Goal: Transaction & Acquisition: Obtain resource

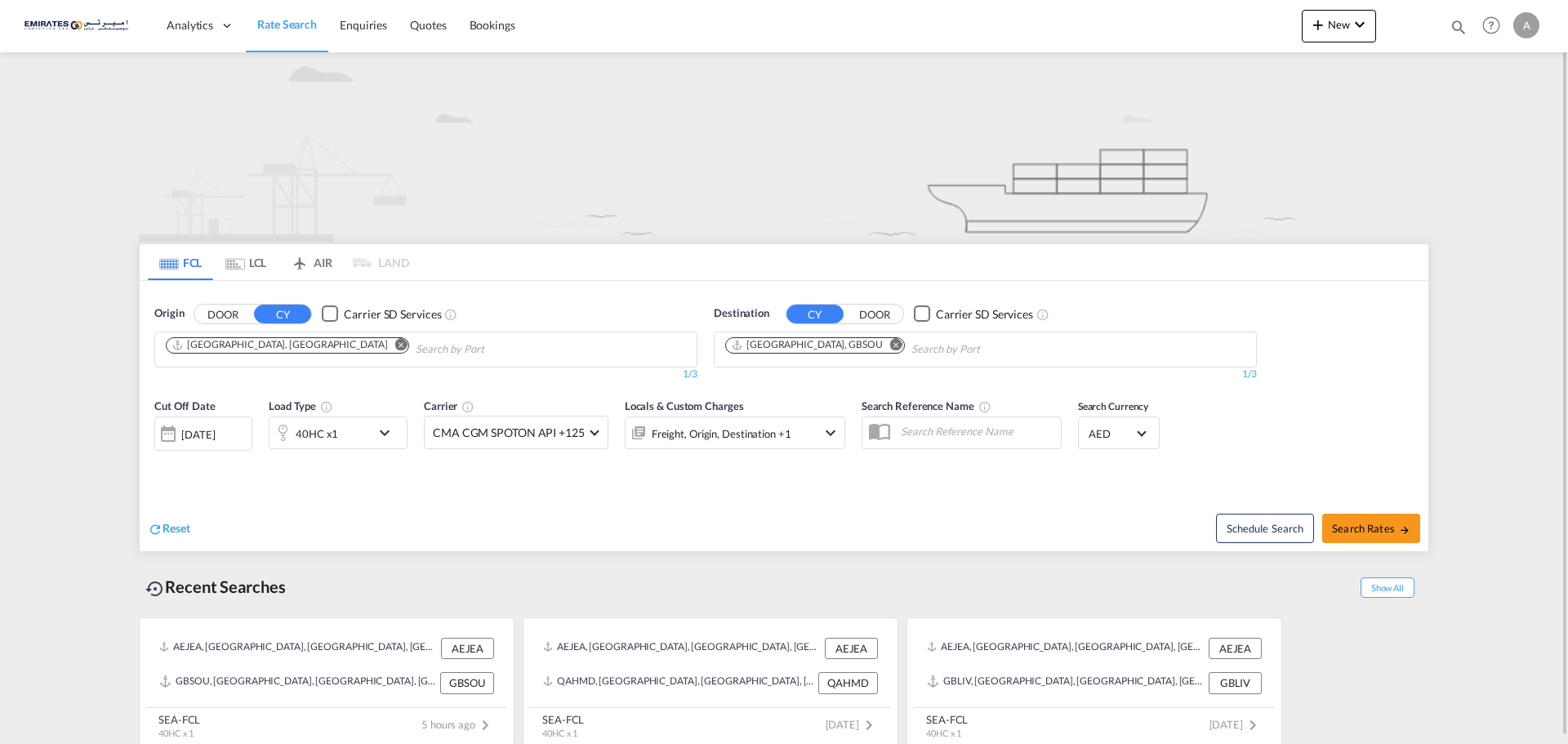
click at [890, 345] on md-icon "Remove" at bounding box center [895, 344] width 12 height 12
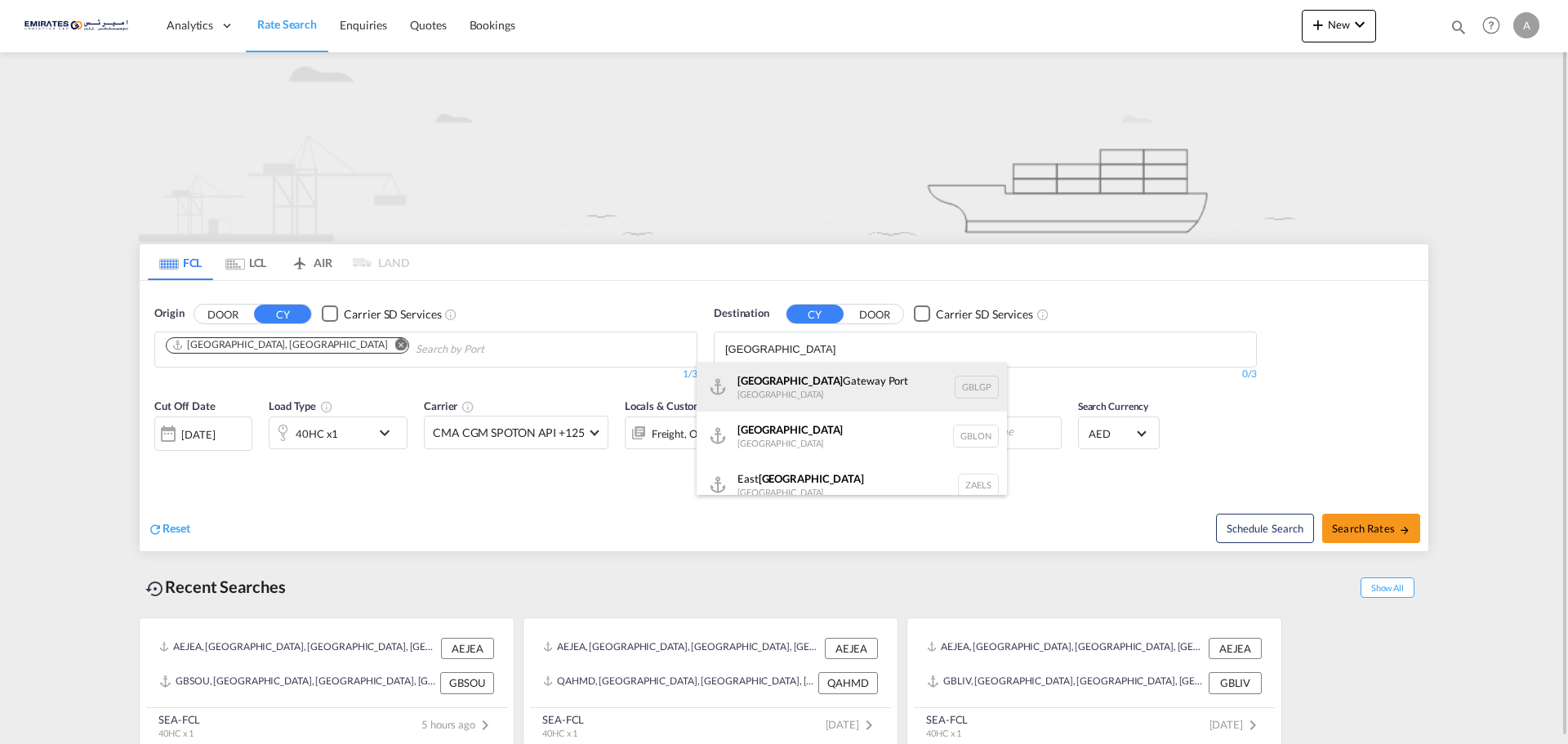
type input "[GEOGRAPHIC_DATA]"
click at [780, 377] on div "[GEOGRAPHIC_DATA] [GEOGRAPHIC_DATA] GBLGP" at bounding box center [851, 387] width 311 height 49
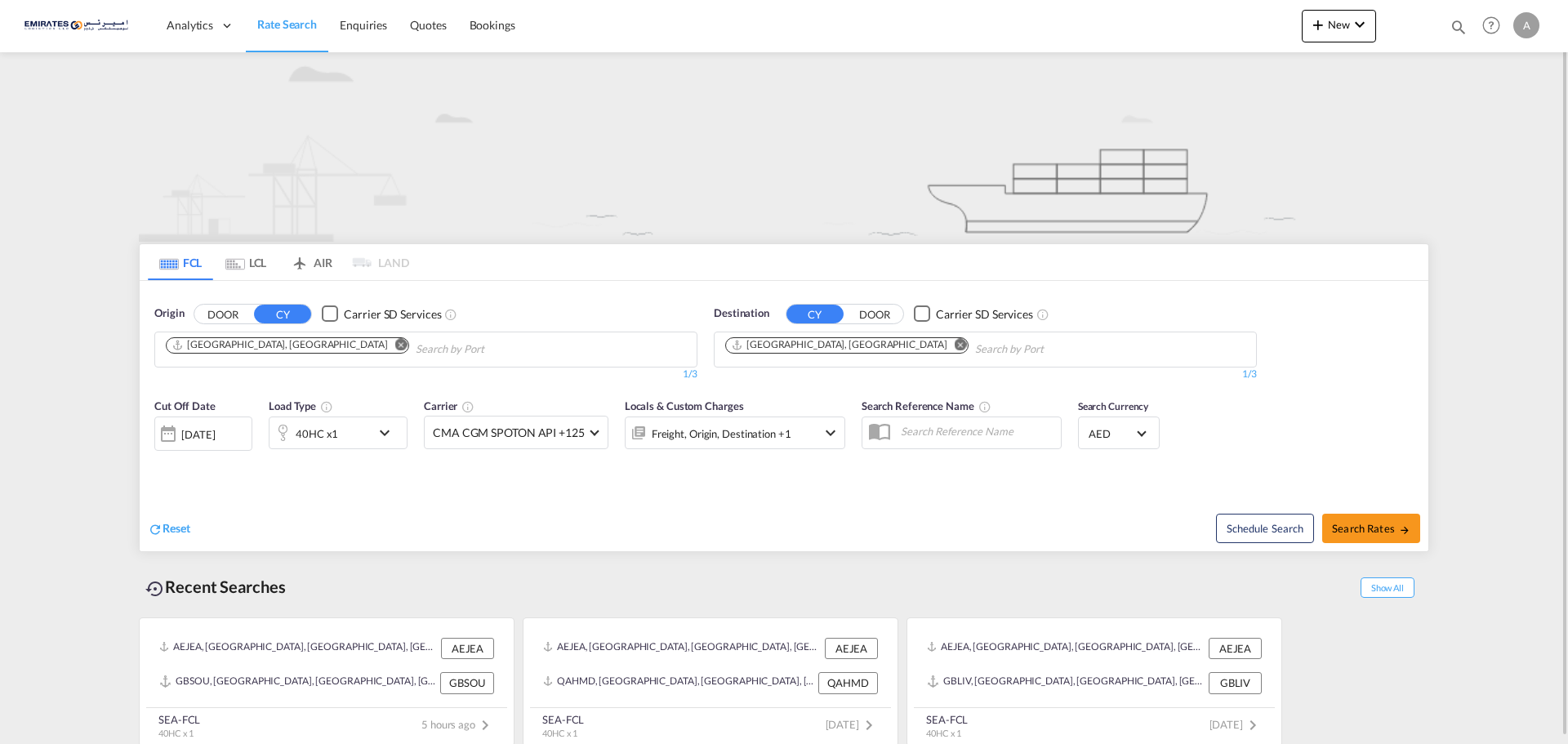
click at [1394, 528] on span "Search Rates" at bounding box center [1372, 528] width 79 height 13
type input "AEJEA to GBLGP / [DATE]"
